Goal: Transaction & Acquisition: Purchase product/service

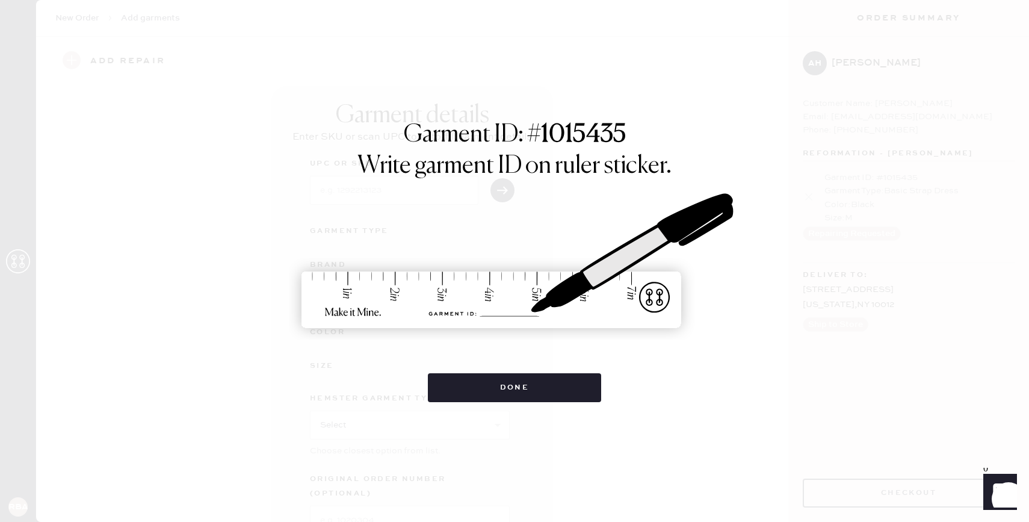
scroll to position [70, 0]
click at [490, 385] on button "Done" at bounding box center [515, 387] width 174 height 29
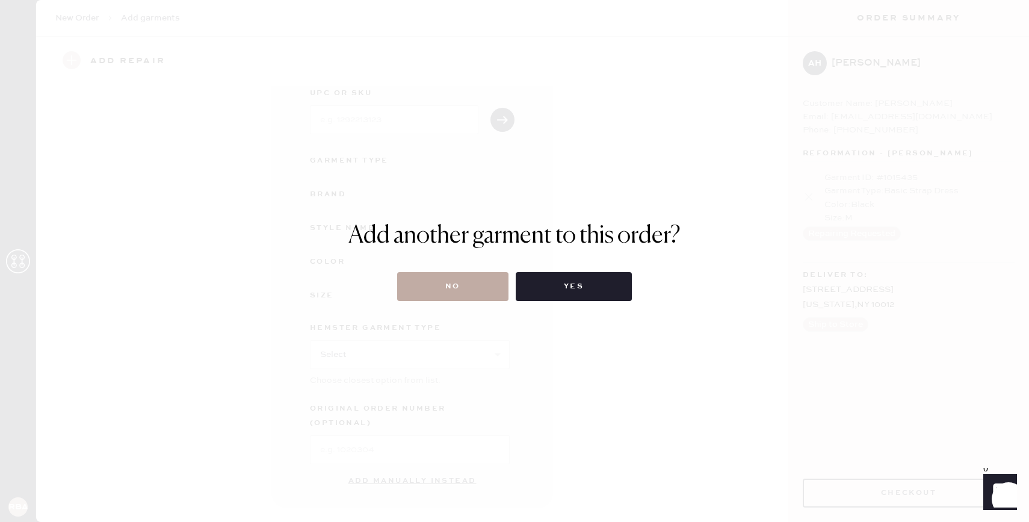
click at [485, 291] on button "No" at bounding box center [452, 286] width 111 height 29
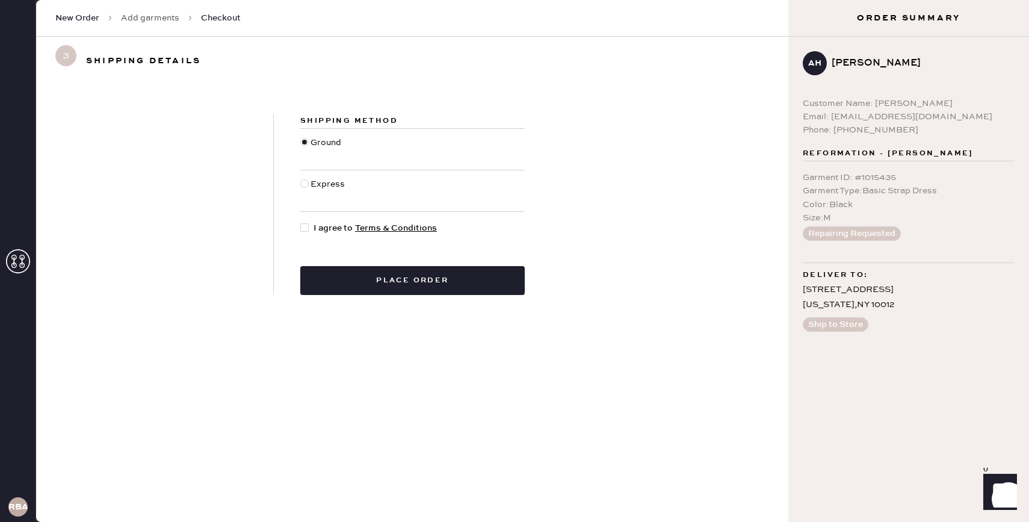
click at [333, 227] on span "I agree to Terms & Conditions" at bounding box center [374, 227] width 123 height 13
click at [301, 222] on input "I agree to Terms & Conditions" at bounding box center [300, 221] width 1 height 1
checkbox input "true"
click at [372, 272] on button "Place order" at bounding box center [412, 280] width 224 height 29
